Goal: Task Accomplishment & Management: Use online tool/utility

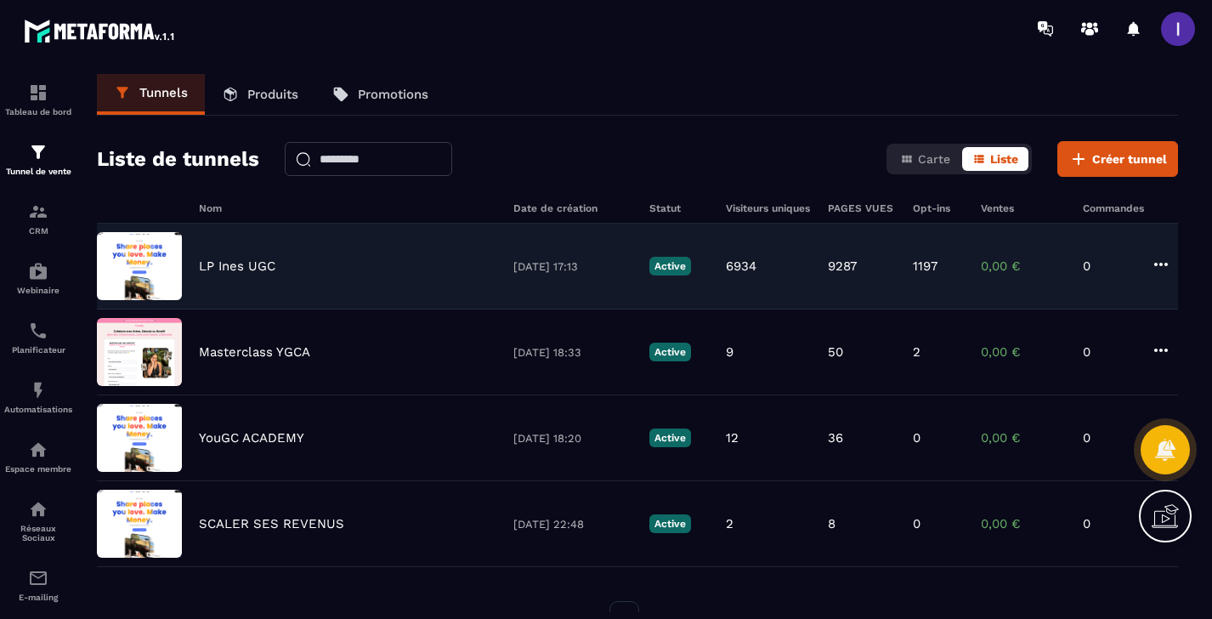
click at [357, 273] on div "LP Ines UGC" at bounding box center [348, 265] width 298 height 15
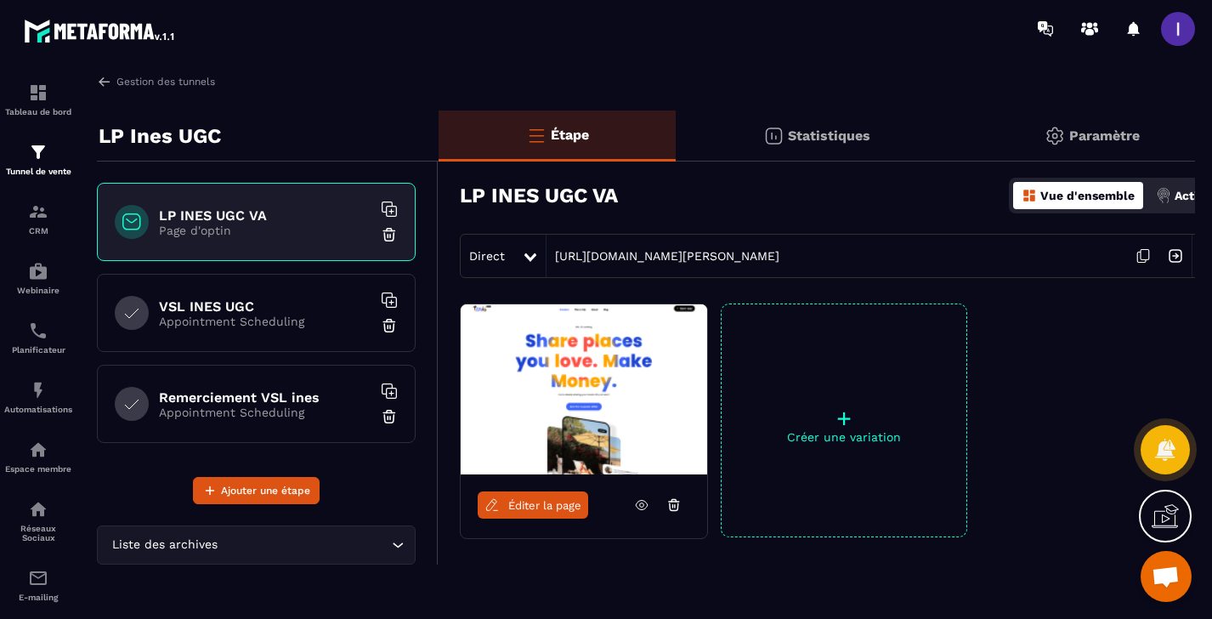
click at [1135, 255] on icon at bounding box center [1143, 256] width 32 height 32
